Goal: Transaction & Acquisition: Download file/media

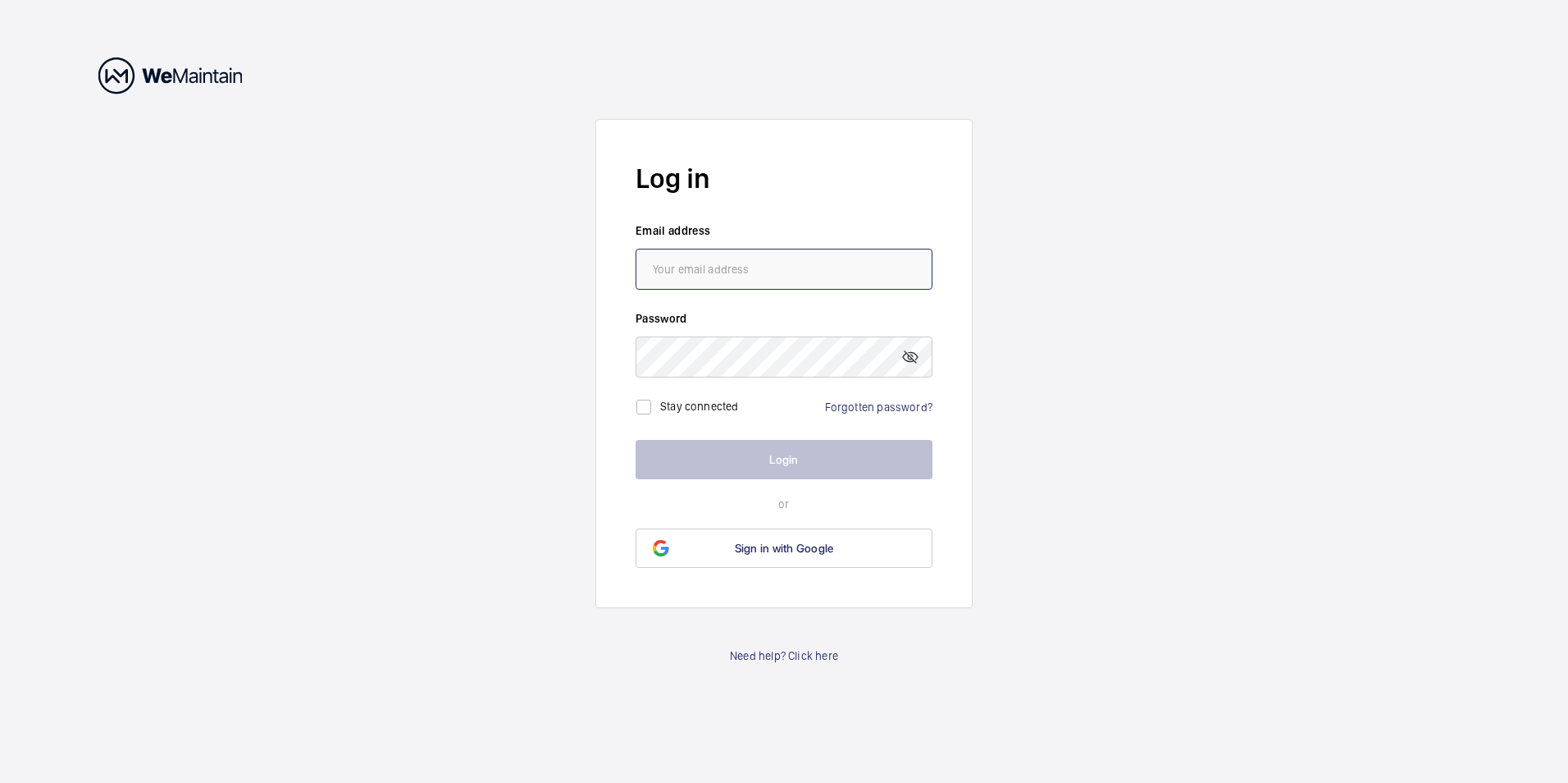
type input "[EMAIL_ADDRESS][PERSON_NAME][DOMAIN_NAME]"
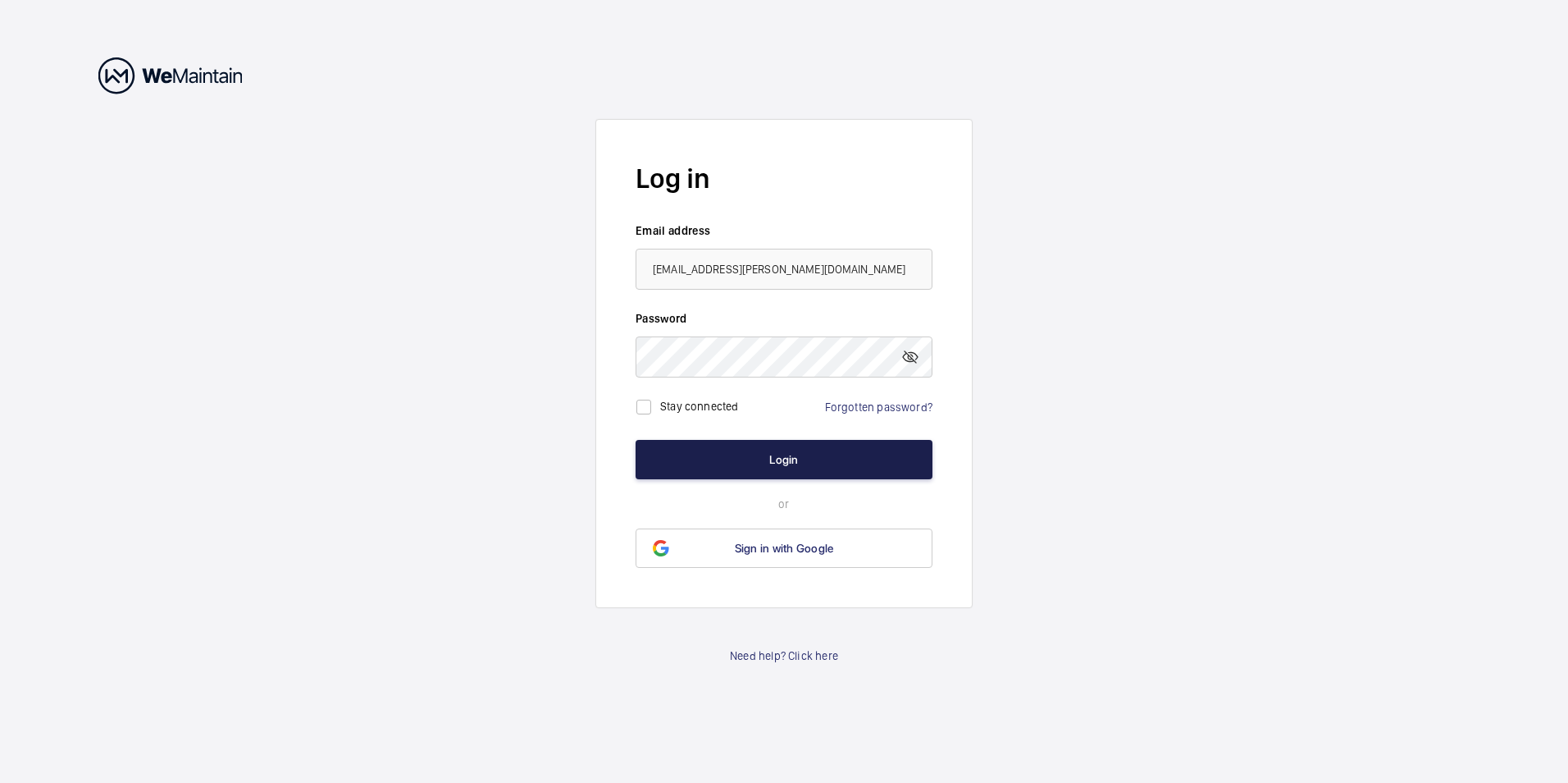
click at [773, 463] on button "Login" at bounding box center [784, 460] width 297 height 39
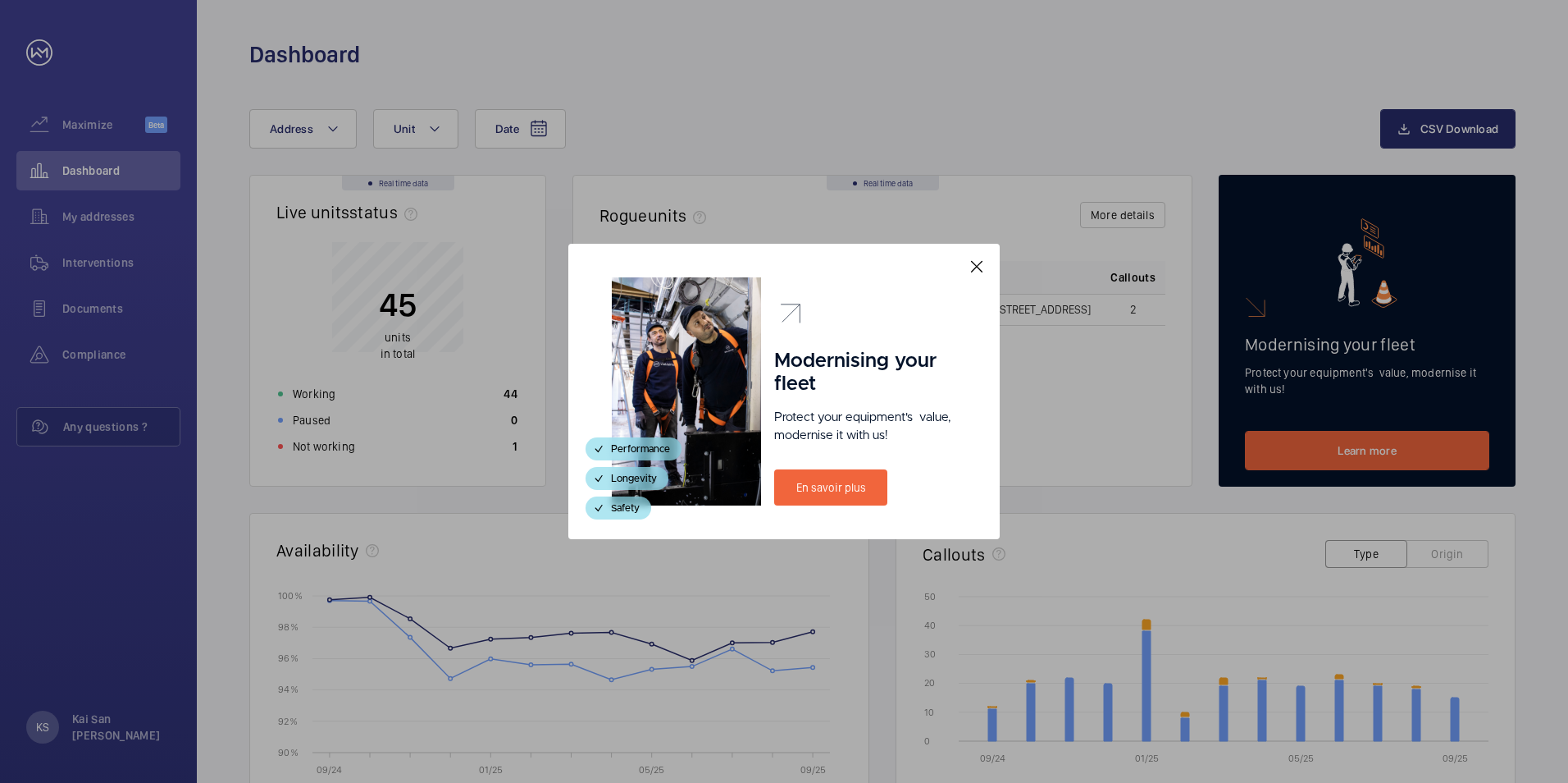
click at [977, 269] on mat-icon at bounding box center [976, 267] width 20 height 20
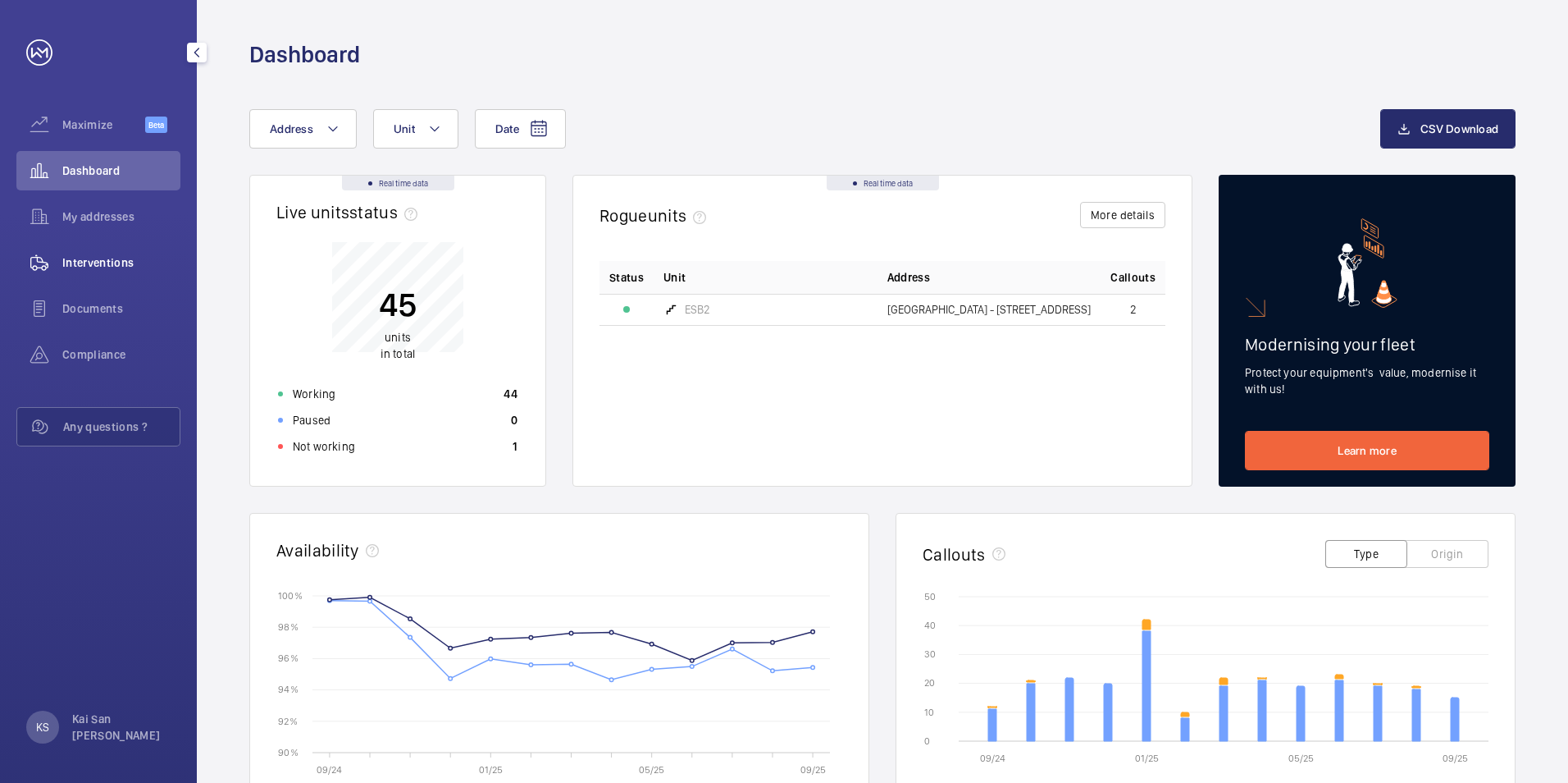
click at [117, 266] on span "Interventions" at bounding box center [121, 263] width 119 height 17
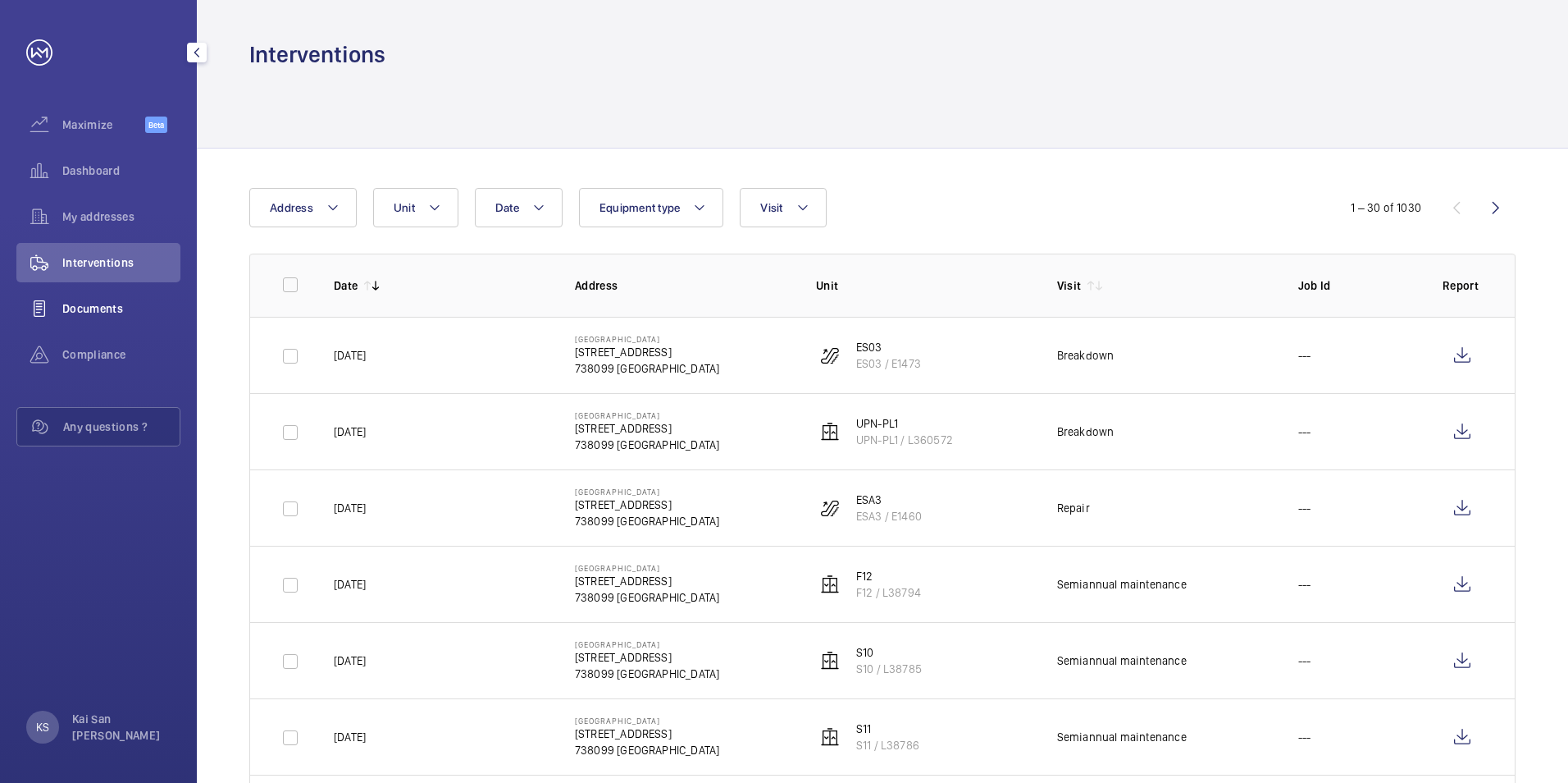
click at [99, 315] on span "Documents" at bounding box center [121, 309] width 119 height 17
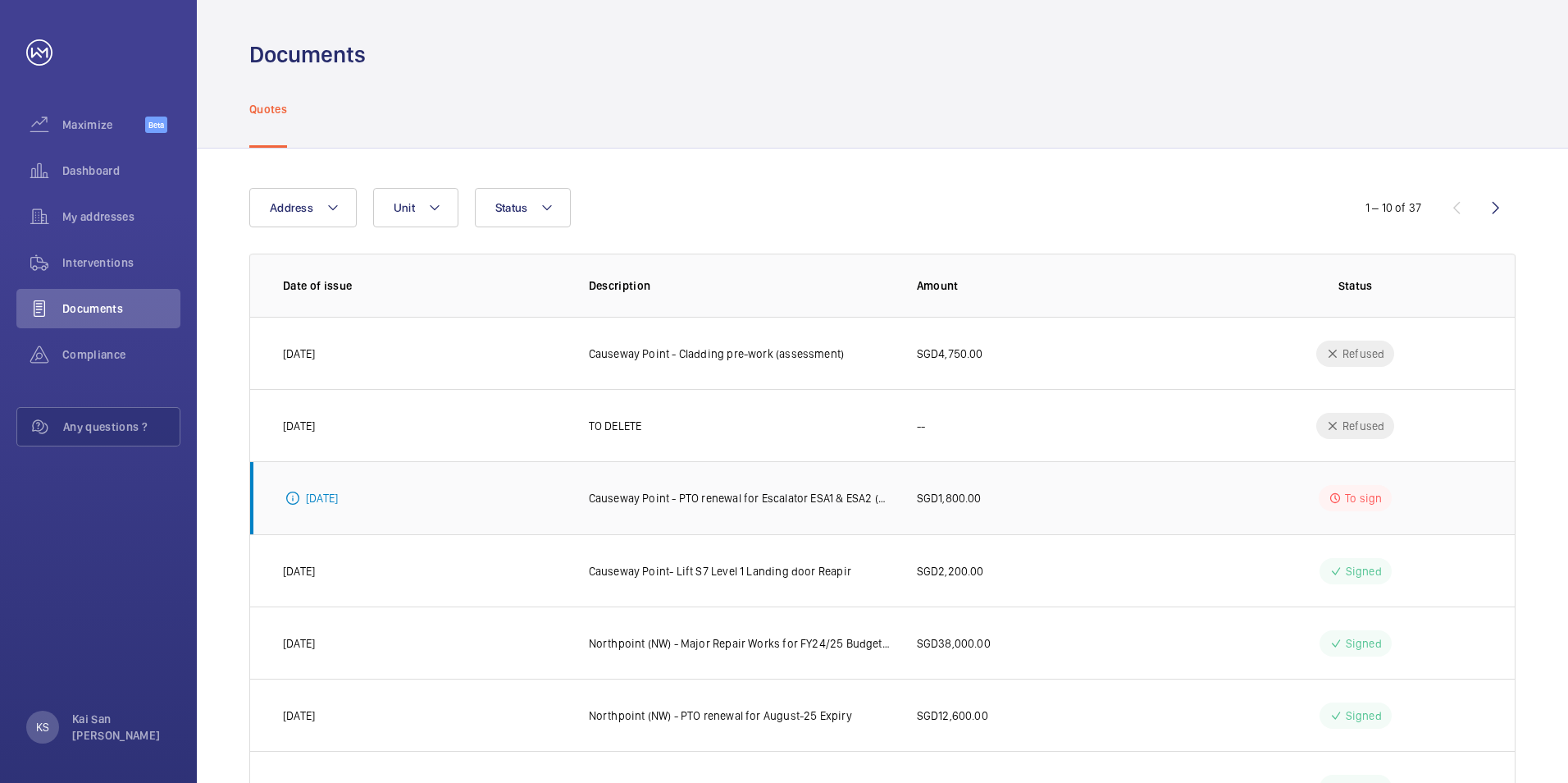
click at [627, 500] on p "Causeway Point - PTO renewal for Escalator ESA1 & ESA2 (Fujitec unit)" at bounding box center [739, 498] width 302 height 17
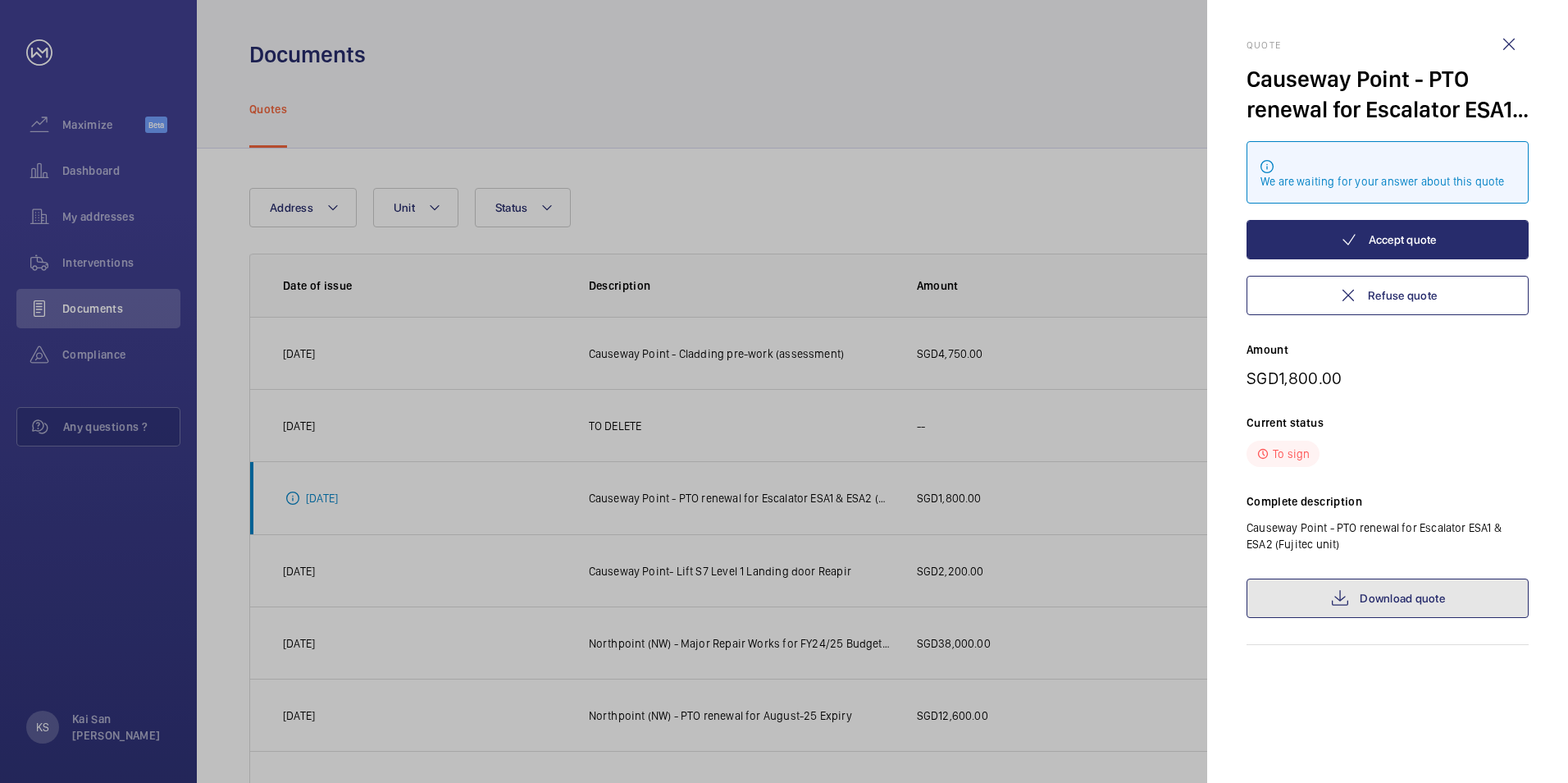
click at [1409, 602] on link "Download quote" at bounding box center [1388, 598] width 282 height 39
click at [1508, 49] on wm-front-icon-button at bounding box center [1509, 44] width 39 height 39
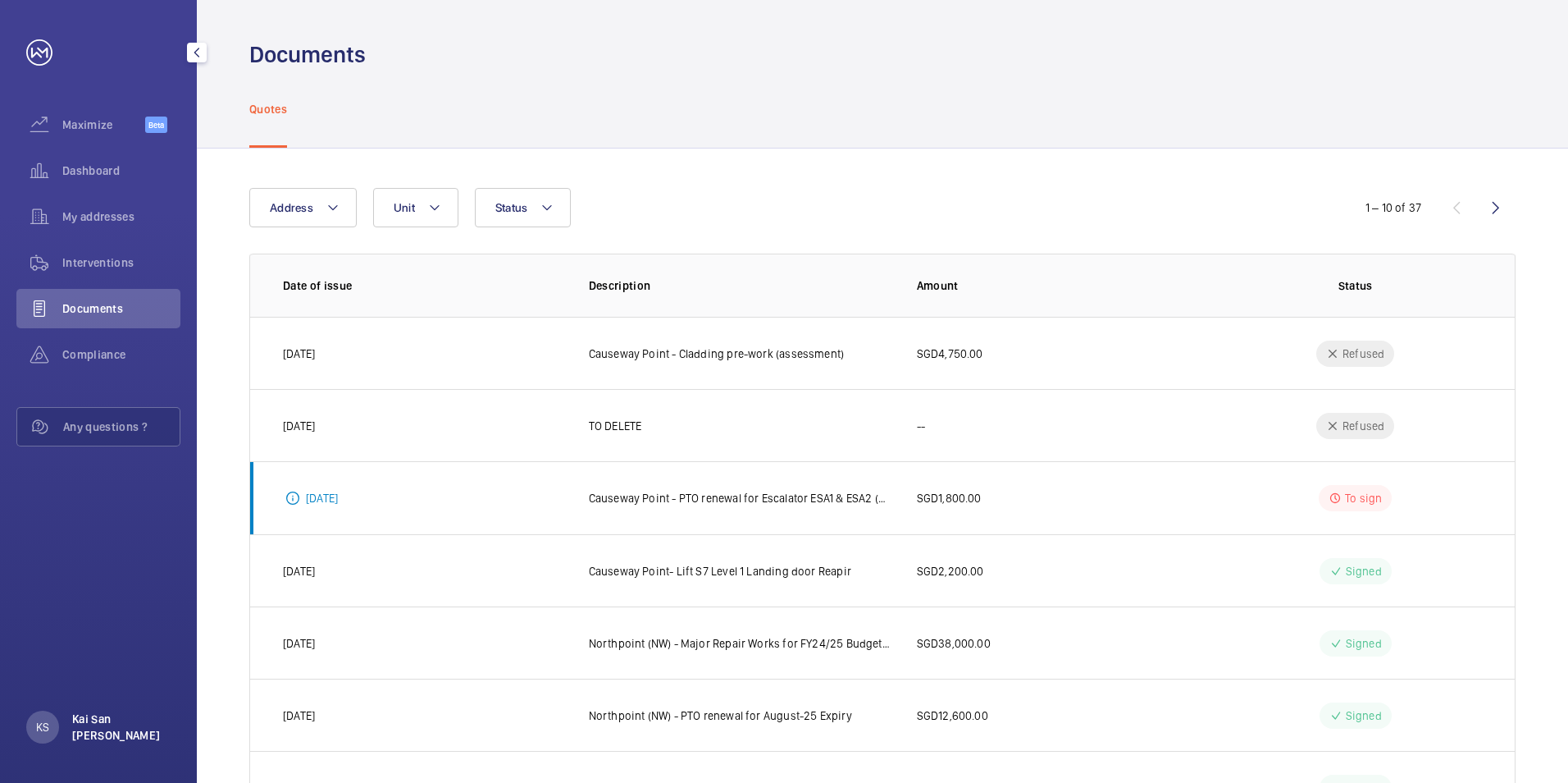
click at [79, 723] on p "Kai San [PERSON_NAME]" at bounding box center [121, 727] width 99 height 33
click at [75, 692] on p "Logout" at bounding box center [72, 689] width 59 height 17
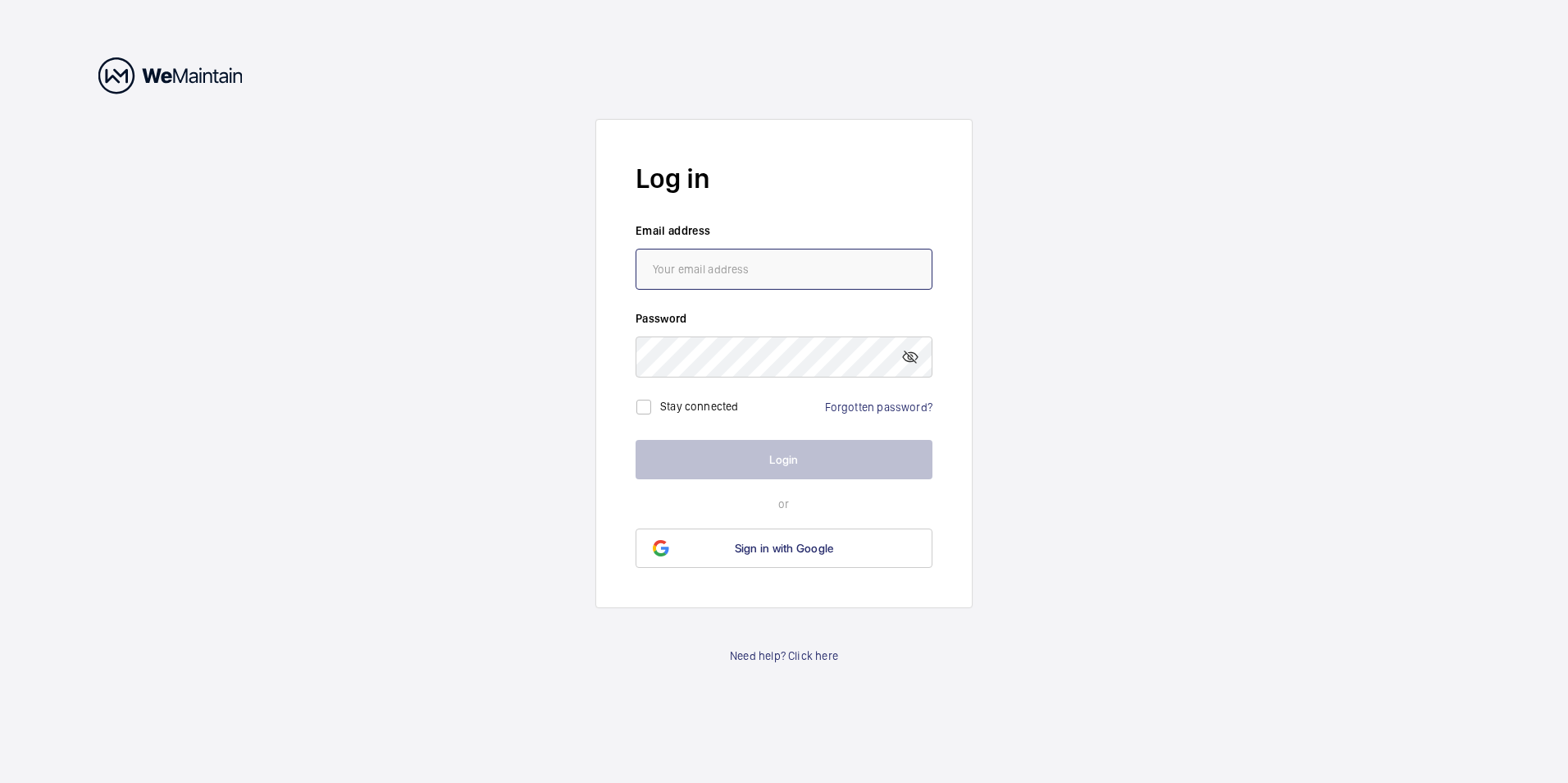
type input "[EMAIL_ADDRESS][PERSON_NAME][DOMAIN_NAME]"
